Goal: Information Seeking & Learning: Learn about a topic

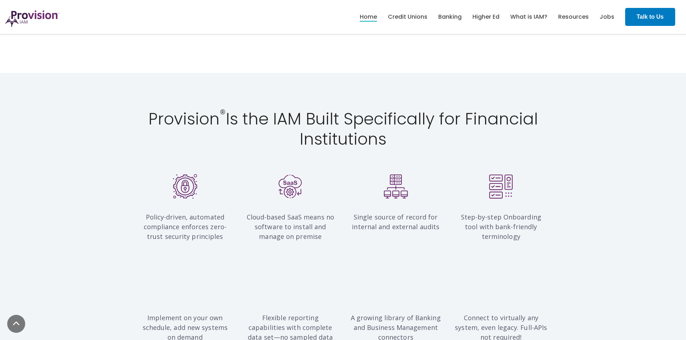
scroll to position [648, 0]
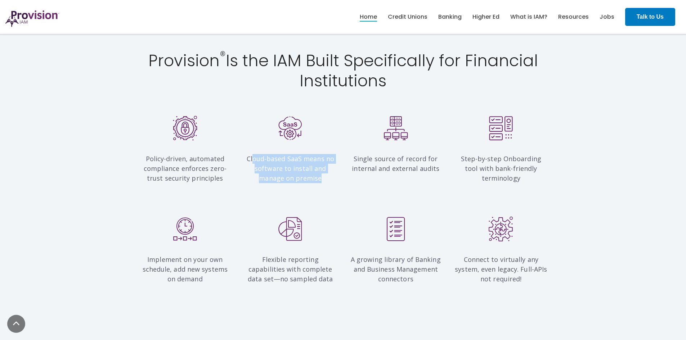
drag, startPoint x: 254, startPoint y: 157, endPoint x: 327, endPoint y: 178, distance: 76.7
click at [327, 178] on p "Cloud-based SaaS means no software to install and manage on premise" at bounding box center [290, 163] width 95 height 39
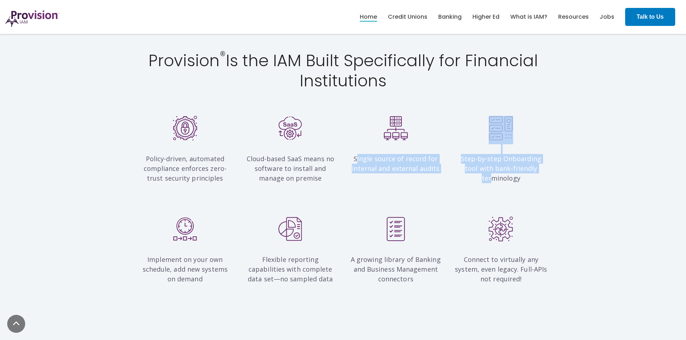
drag, startPoint x: 359, startPoint y: 158, endPoint x: 521, endPoint y: 177, distance: 162.9
click at [521, 177] on div "Policy-driven, automated compliance enforces zero-trust security principles Clo…" at bounding box center [343, 153] width 421 height 74
click at [521, 177] on div "Step-by-step Onboarding tool with bank-friendly terminology" at bounding box center [501, 153] width 106 height 74
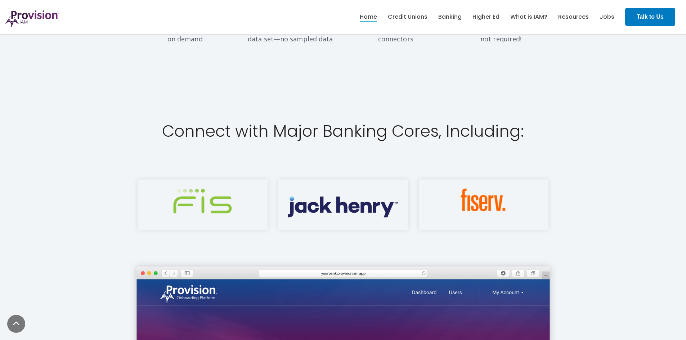
scroll to position [937, 0]
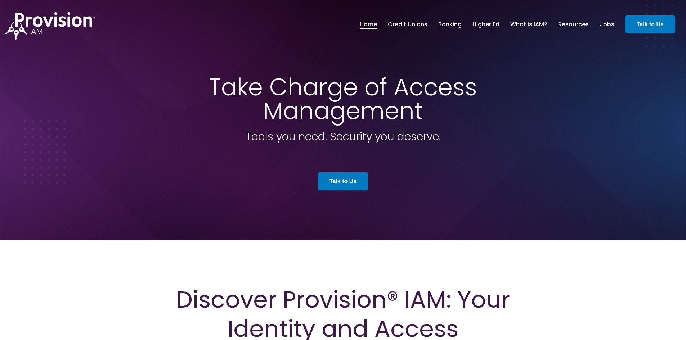
scroll to position [0, 0]
click at [410, 22] on link "Credit Unions" at bounding box center [408, 25] width 40 height 12
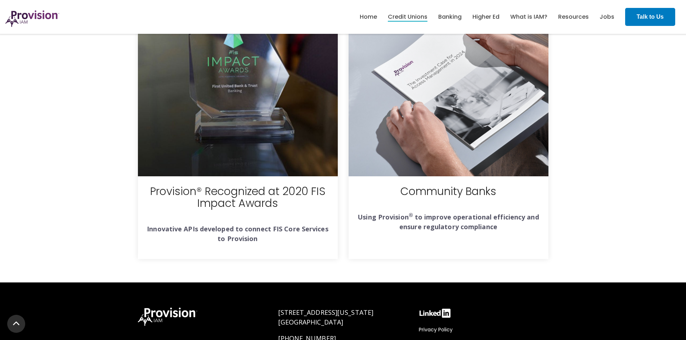
scroll to position [2328, 0]
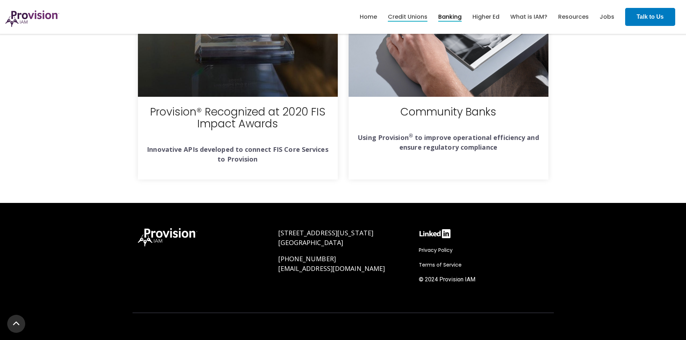
click at [453, 15] on link "Banking" at bounding box center [449, 17] width 23 height 12
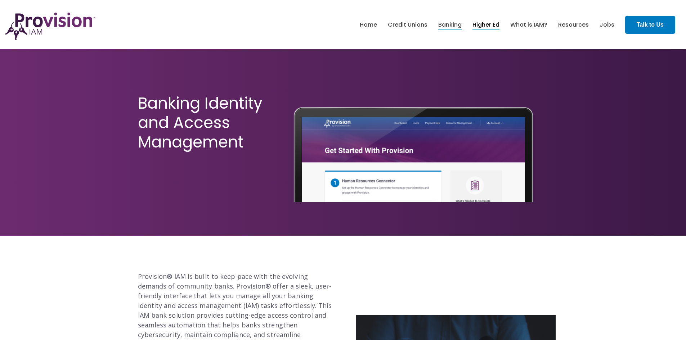
click at [485, 26] on link "Higher Ed" at bounding box center [486, 25] width 27 height 12
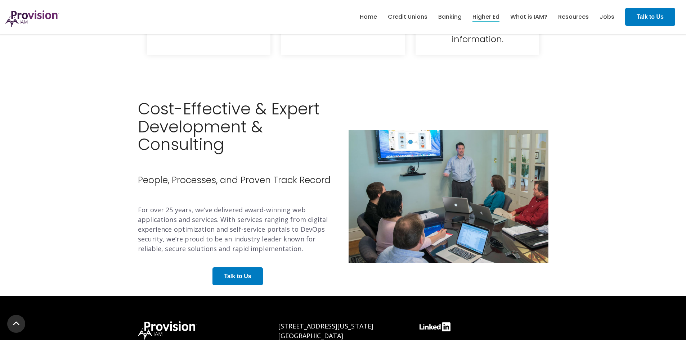
scroll to position [1330, 0]
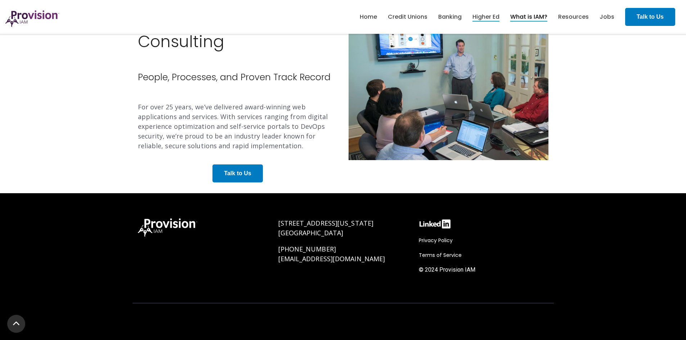
click at [532, 15] on link "What is IAM?" at bounding box center [528, 17] width 37 height 12
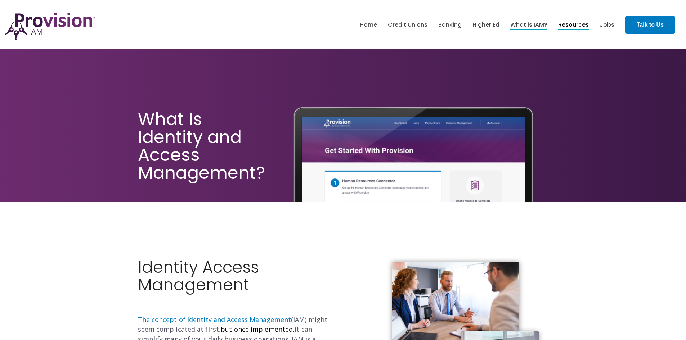
click at [573, 22] on link "Resources" at bounding box center [573, 25] width 31 height 12
